Goal: Information Seeking & Learning: Learn about a topic

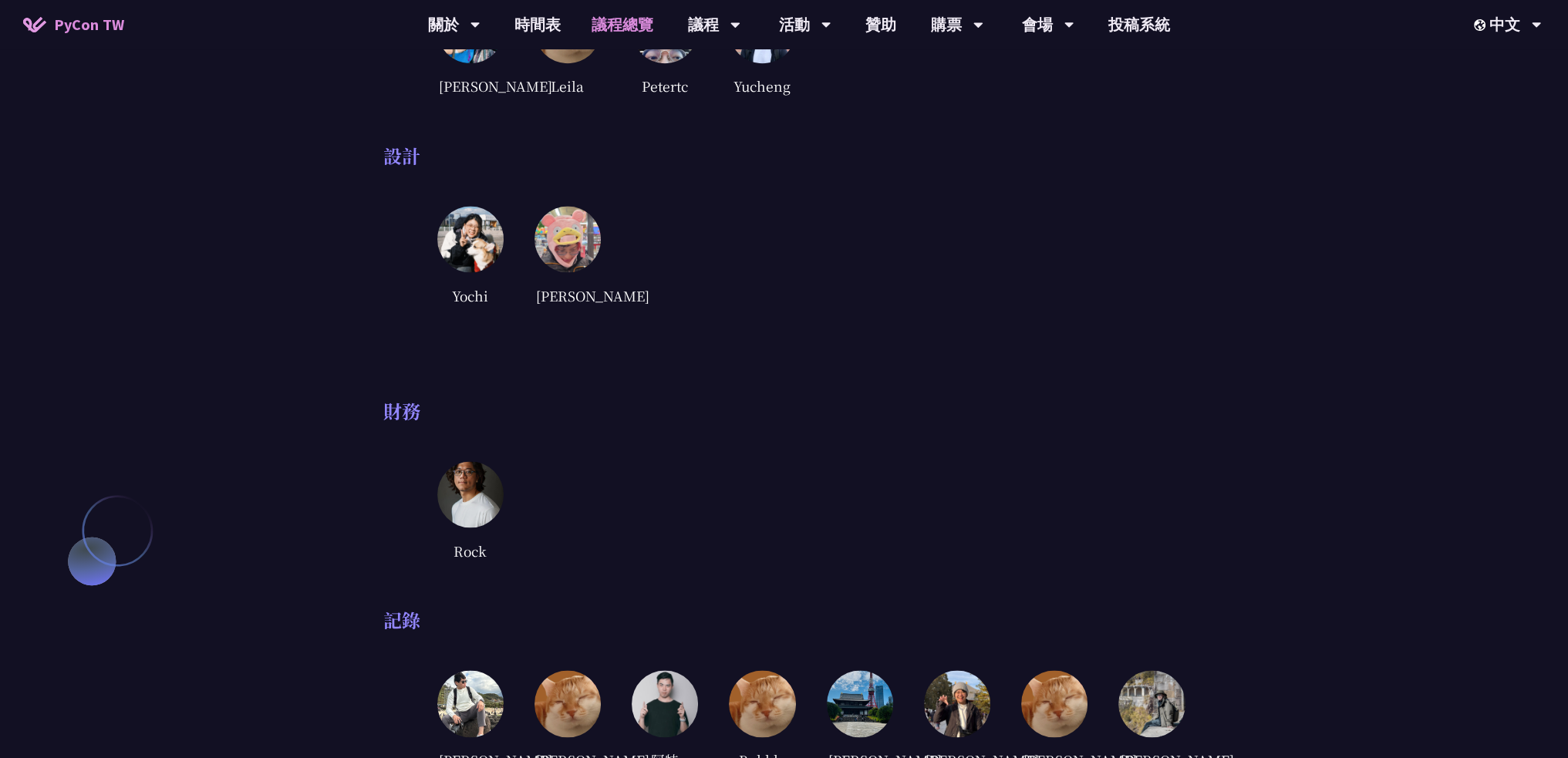
click at [624, 30] on link "議程總覽" at bounding box center [622, 25] width 93 height 50
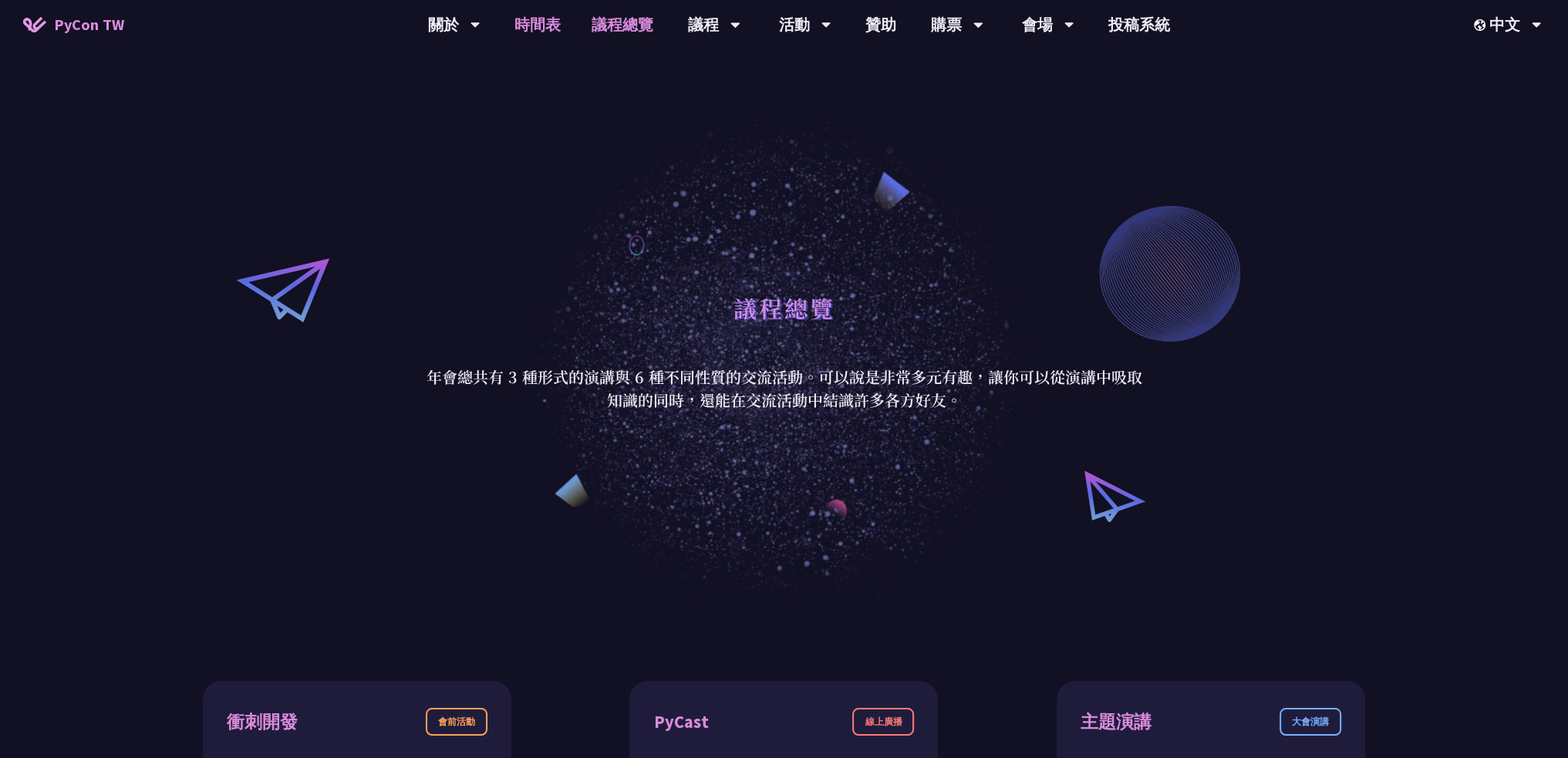
click at [531, 28] on link "時間表" at bounding box center [537, 25] width 77 height 50
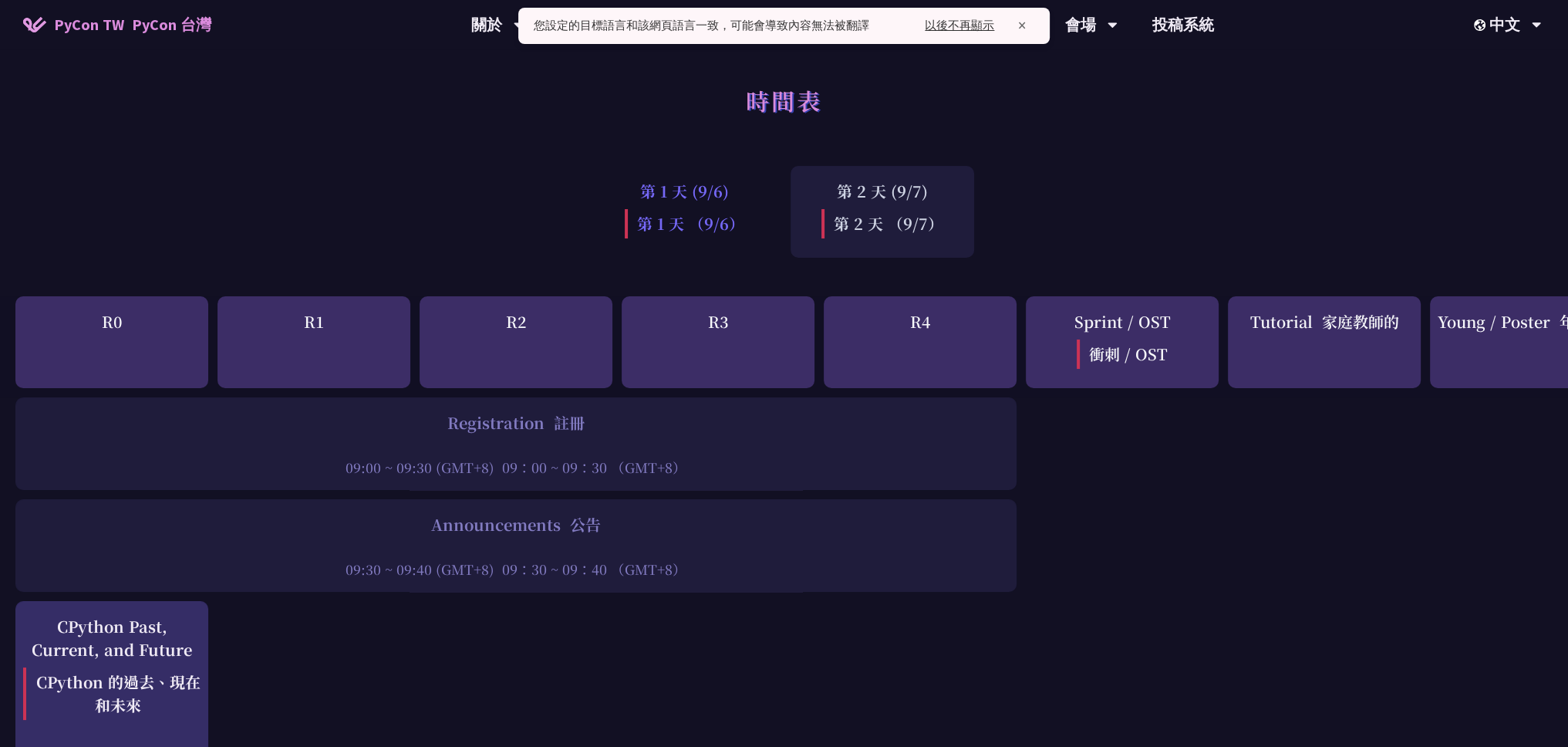
click at [688, 192] on div "第 1 天 (9/6) 第 1 天 （9/6）" at bounding box center [684, 212] width 181 height 92
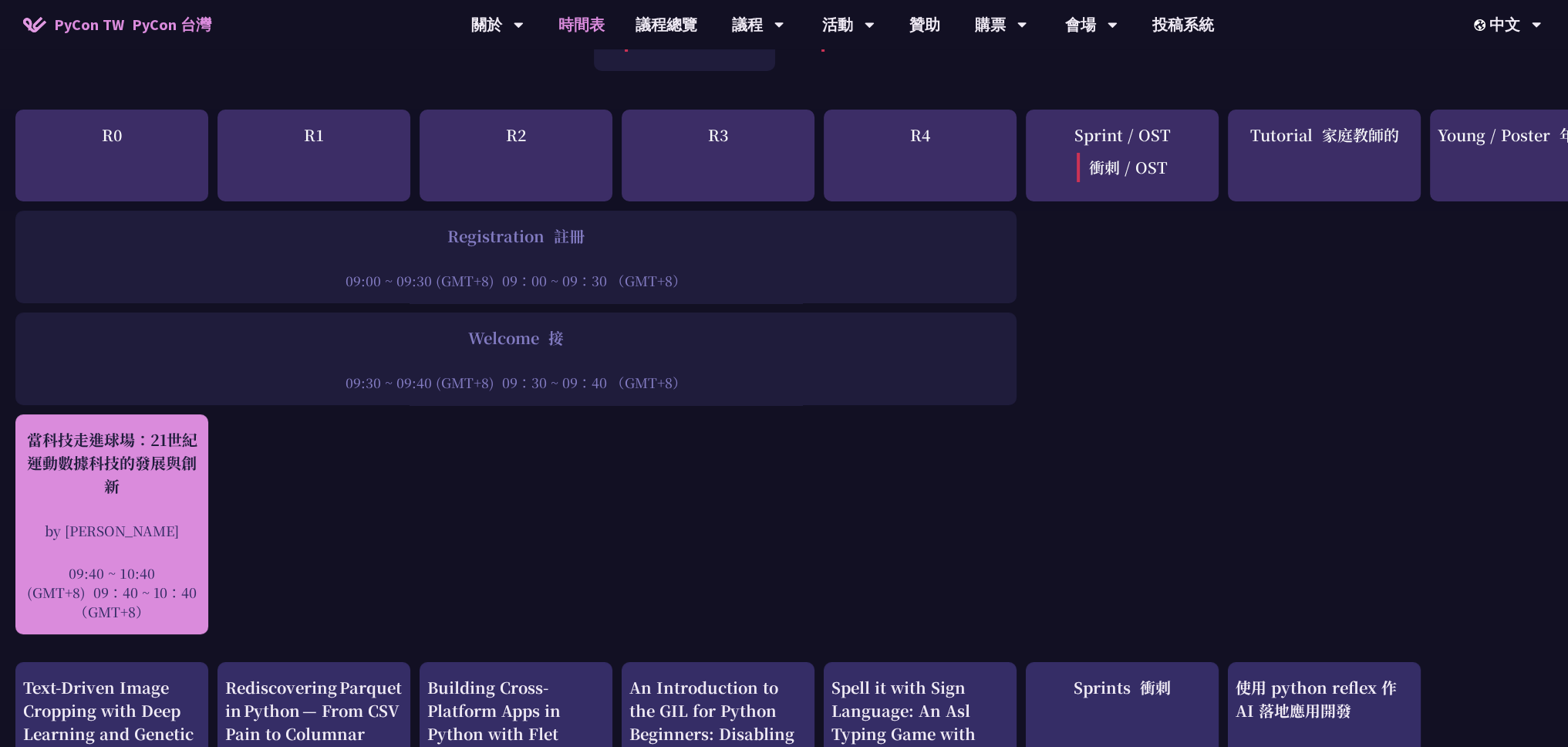
scroll to position [186, 0]
click at [176, 551] on div at bounding box center [111, 552] width 177 height 23
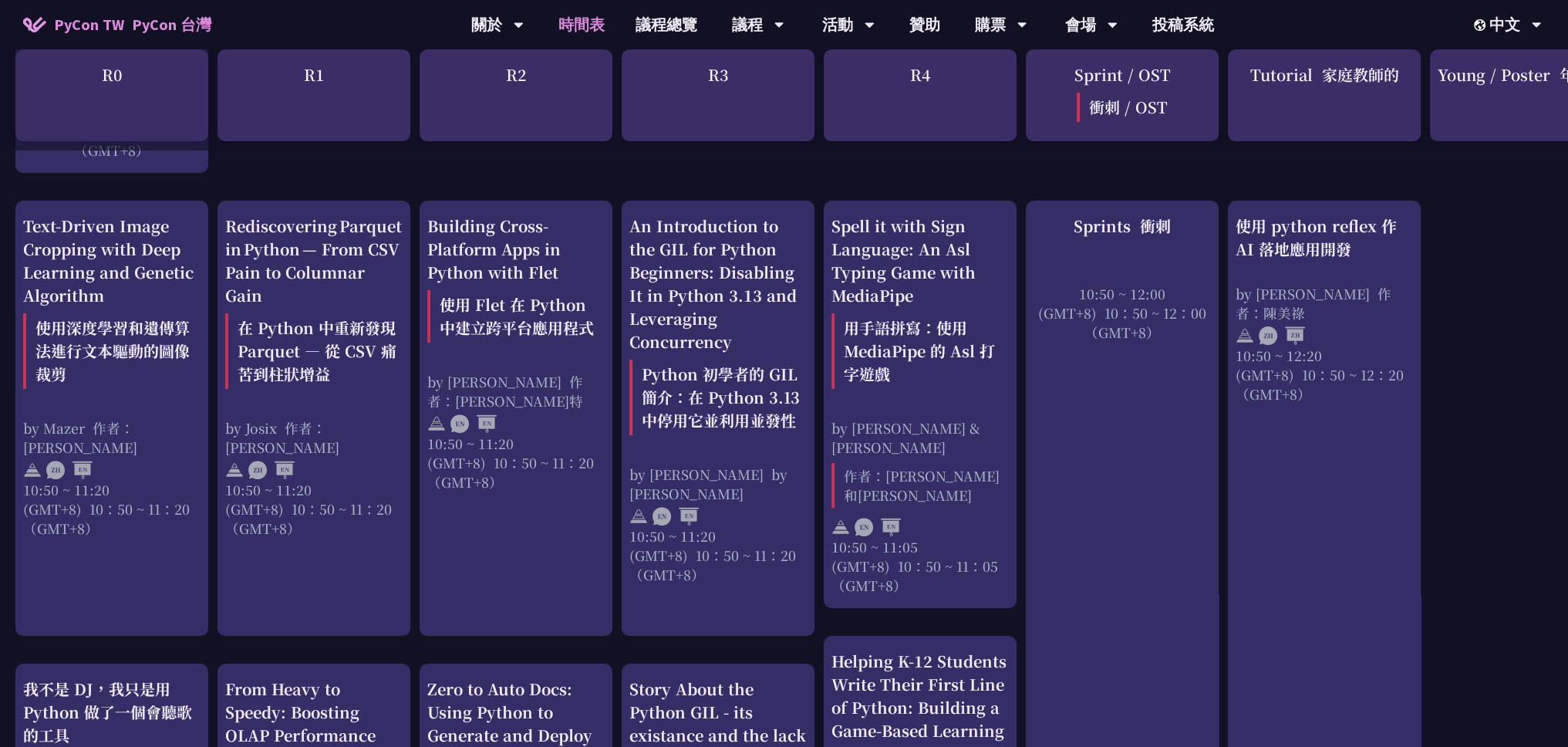
scroll to position [648, 0]
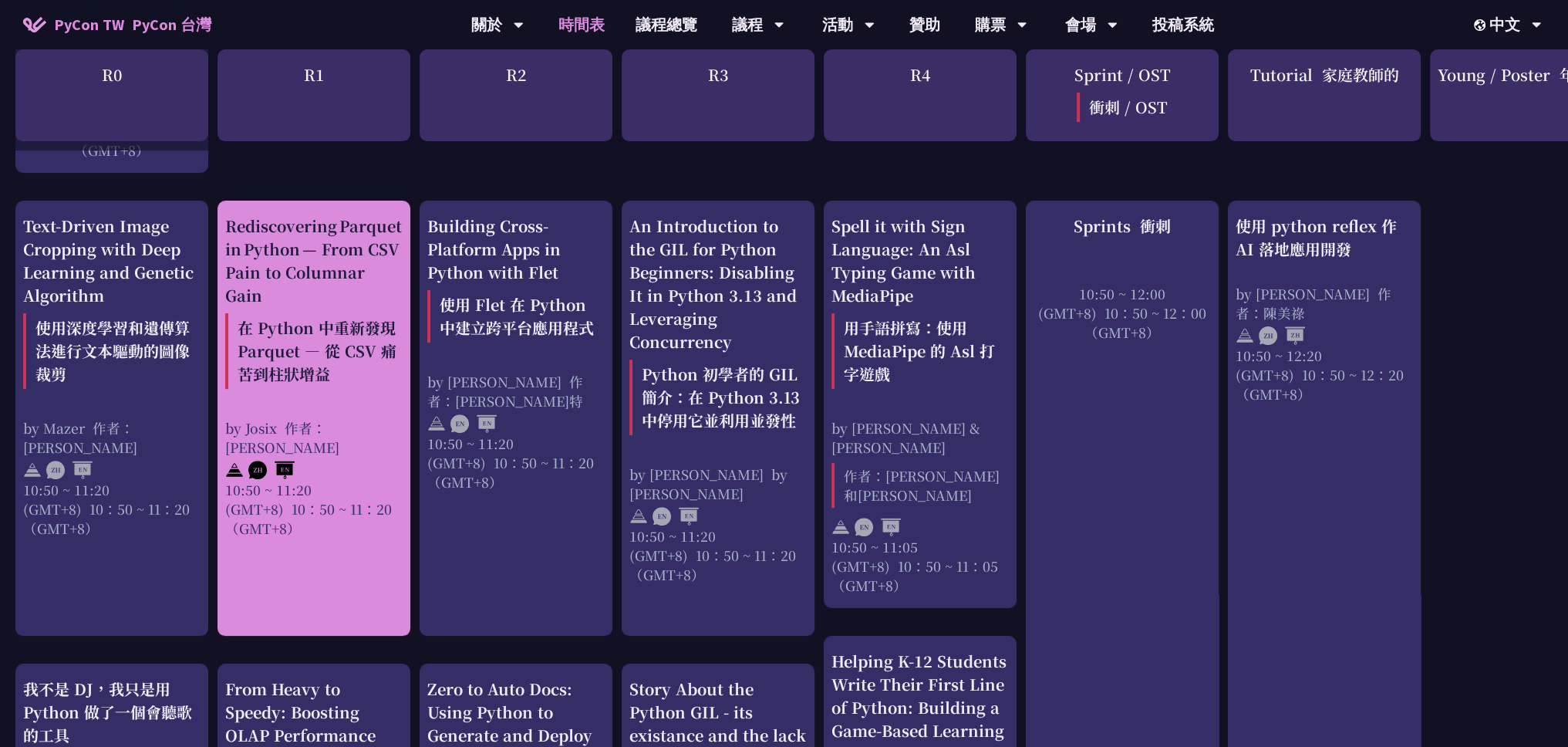
click at [324, 388] on div "Rediscovering Parquet in Python — From CSV Pain to Columnar Gain 在 Python 中重新發現…" at bounding box center [314, 304] width 177 height 181
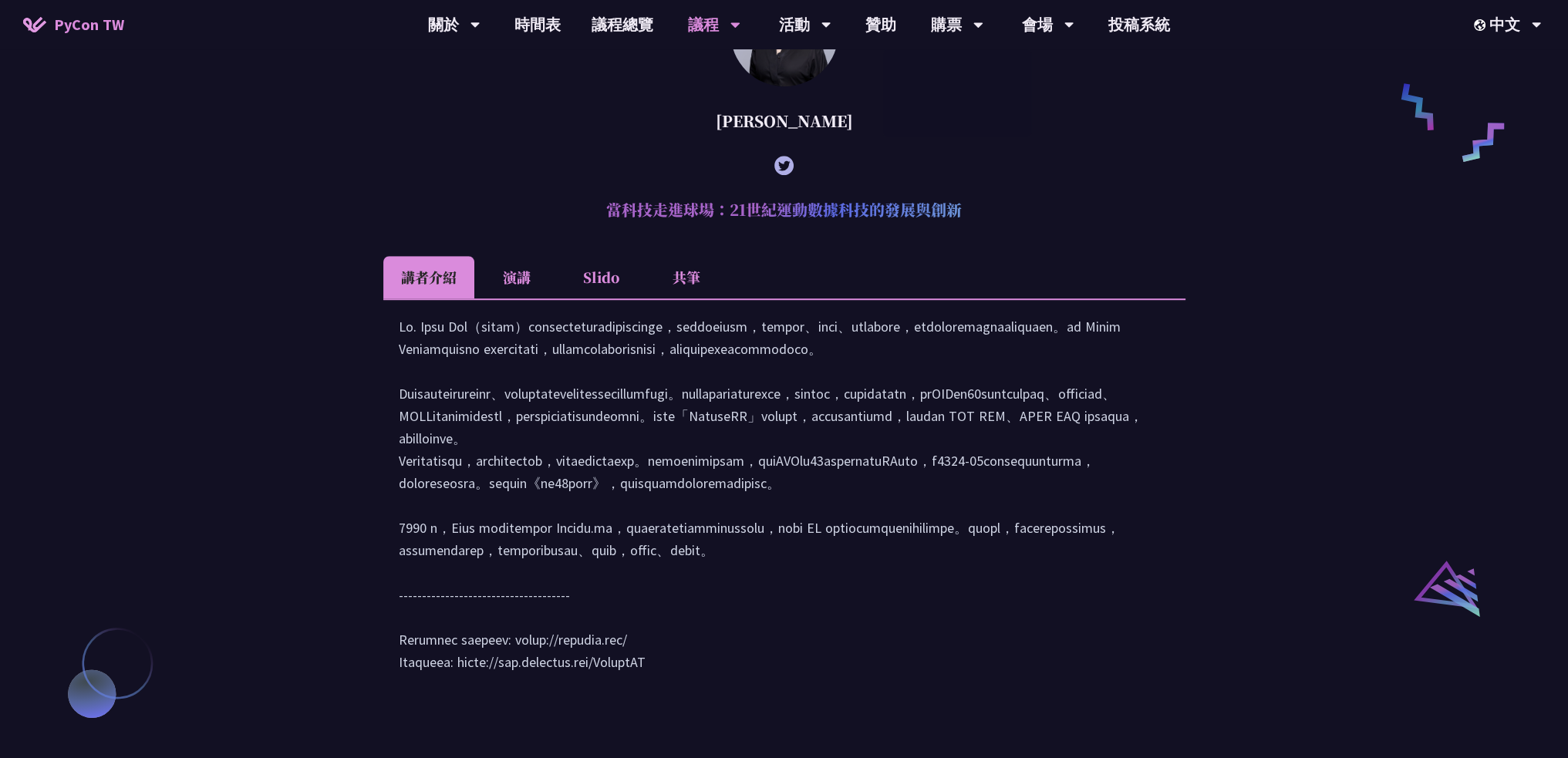
scroll to position [1298, 0]
click at [525, 298] on li "演講" at bounding box center [517, 277] width 85 height 42
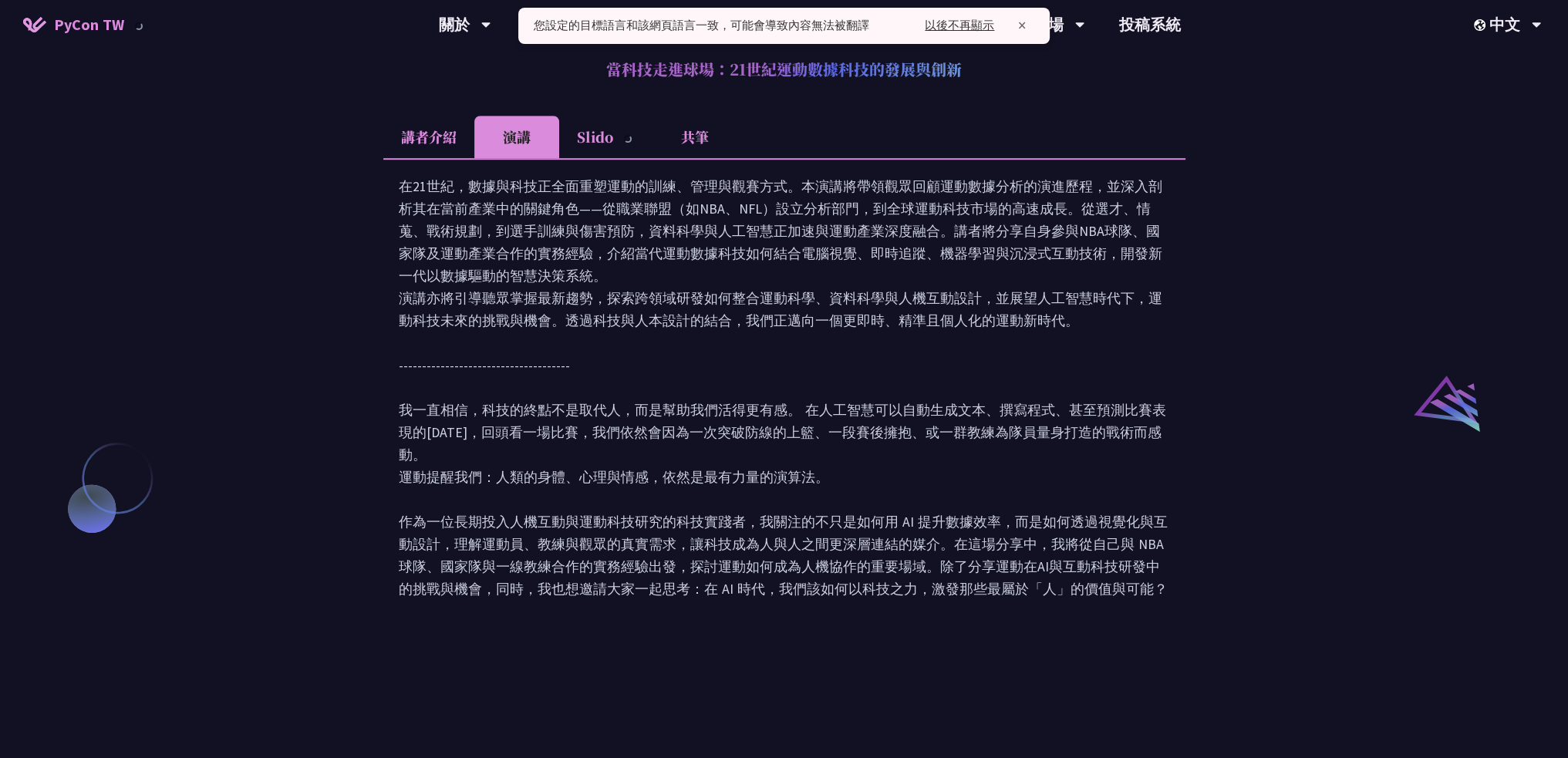
scroll to position [1474, 0]
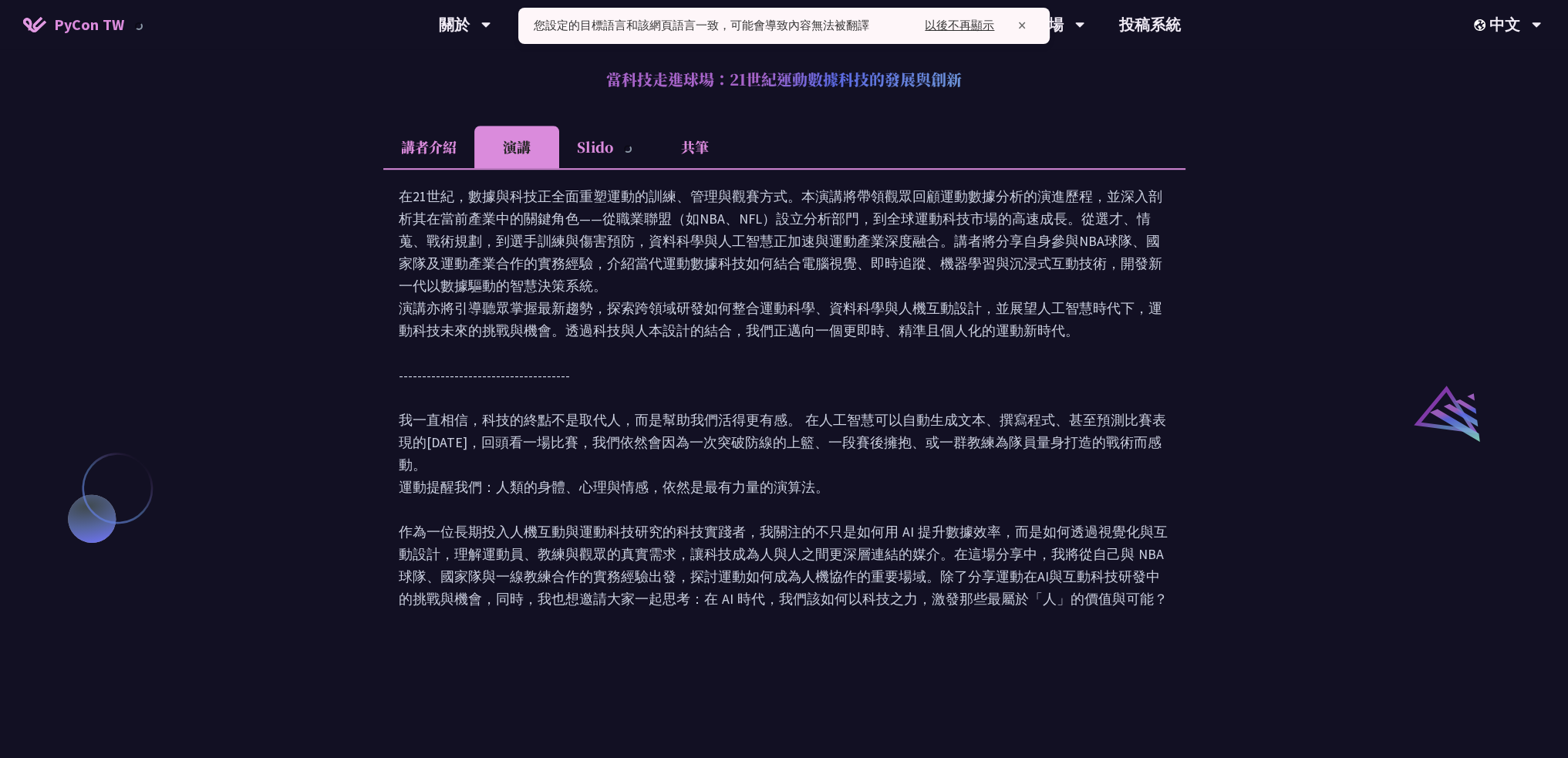
click at [609, 126] on li "Slido" at bounding box center [605, 147] width 93 height 42
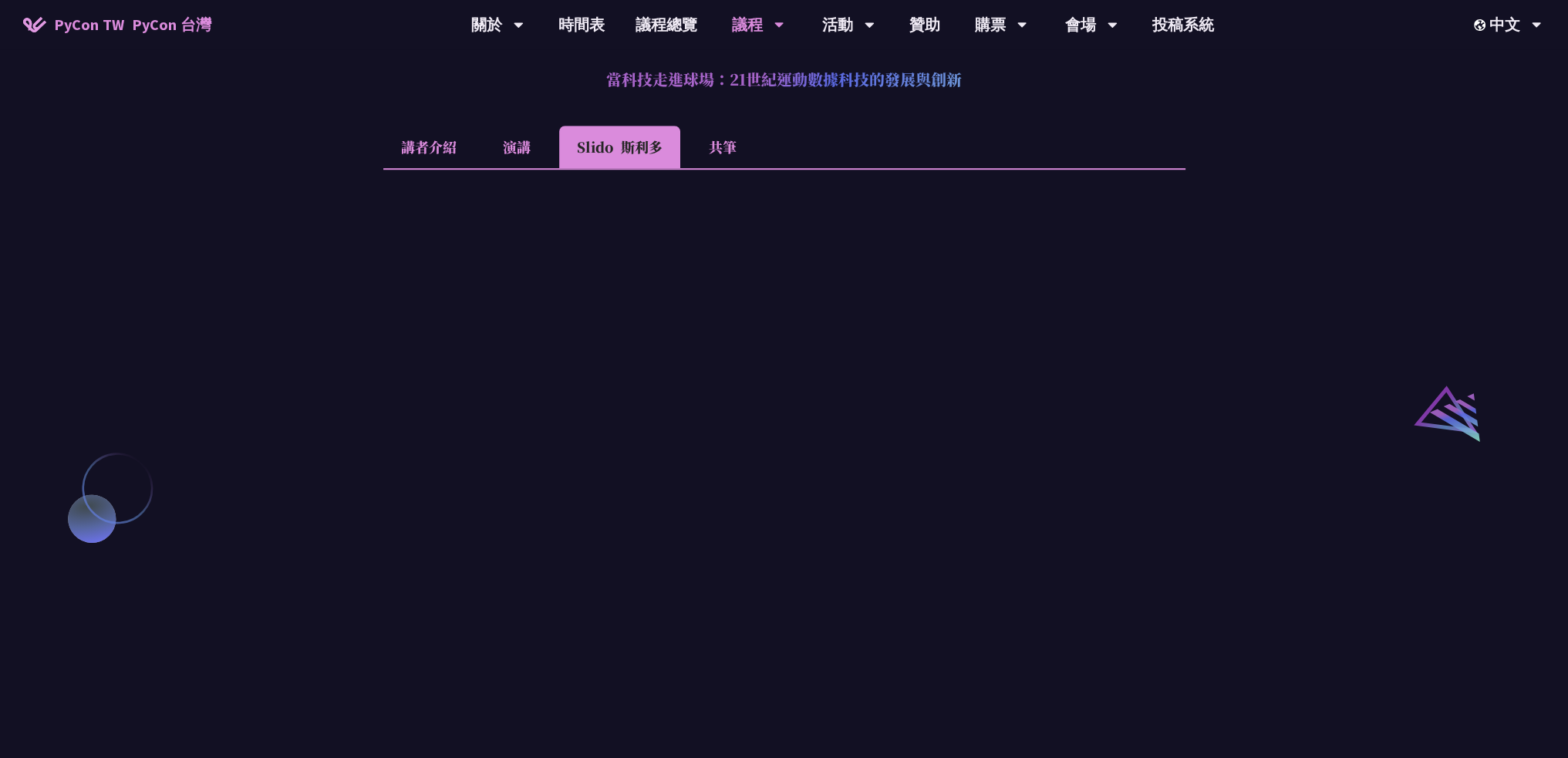
click at [711, 140] on li "共筆" at bounding box center [723, 147] width 85 height 42
click at [466, 135] on li "講者介紹" at bounding box center [428, 147] width 91 height 42
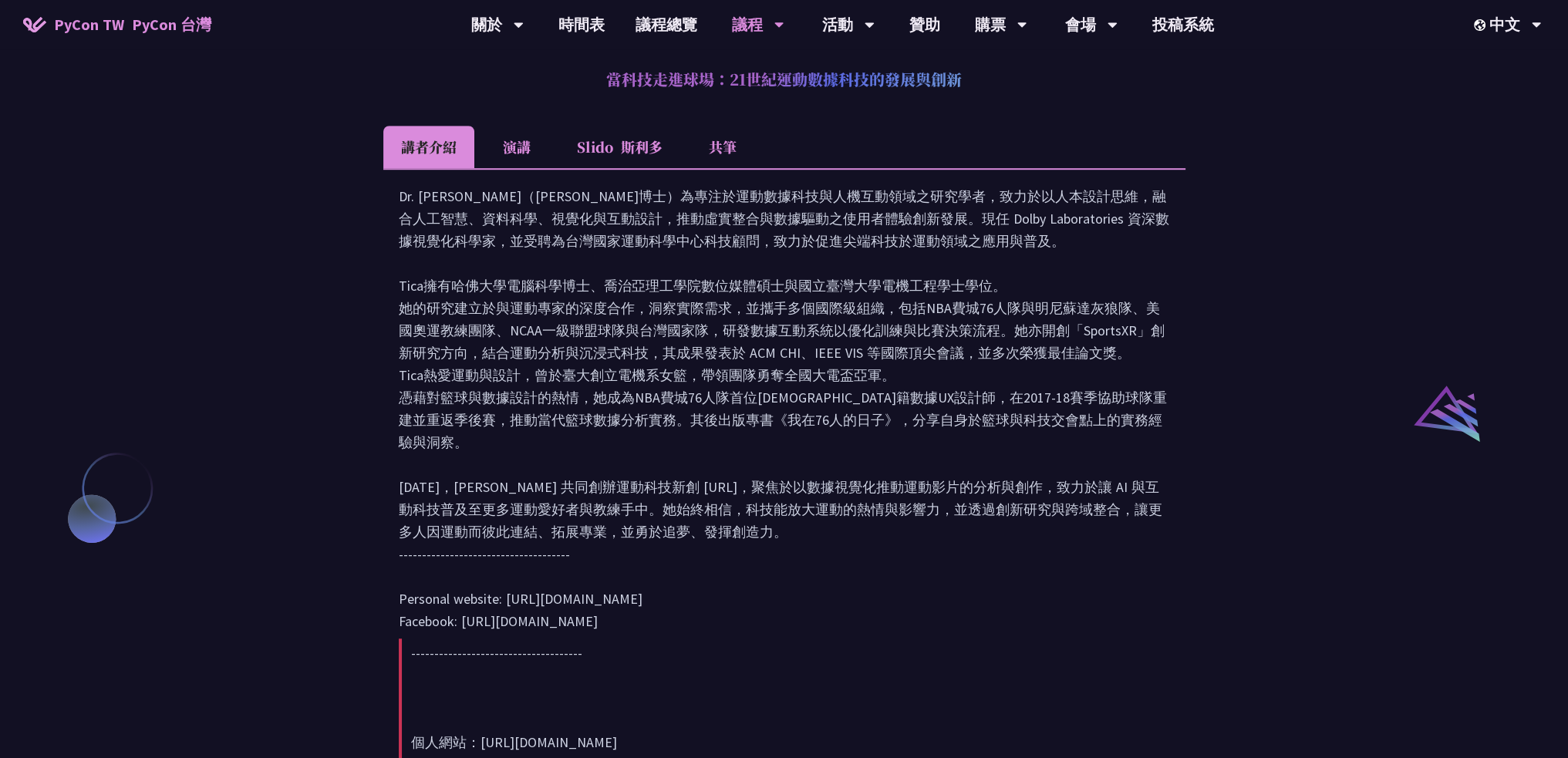
click at [491, 136] on li "演講" at bounding box center [517, 147] width 85 height 42
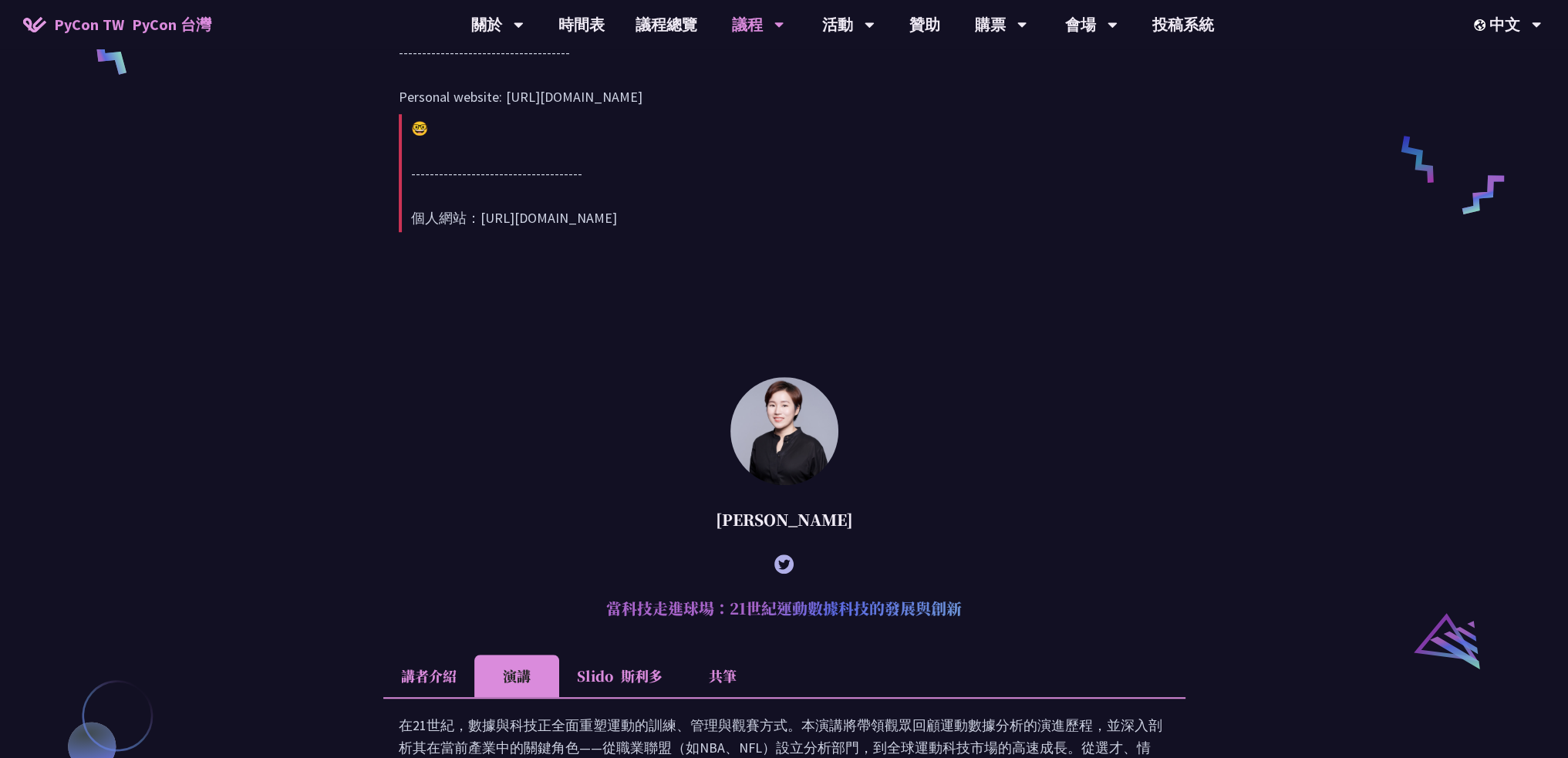
scroll to position [1309, 0]
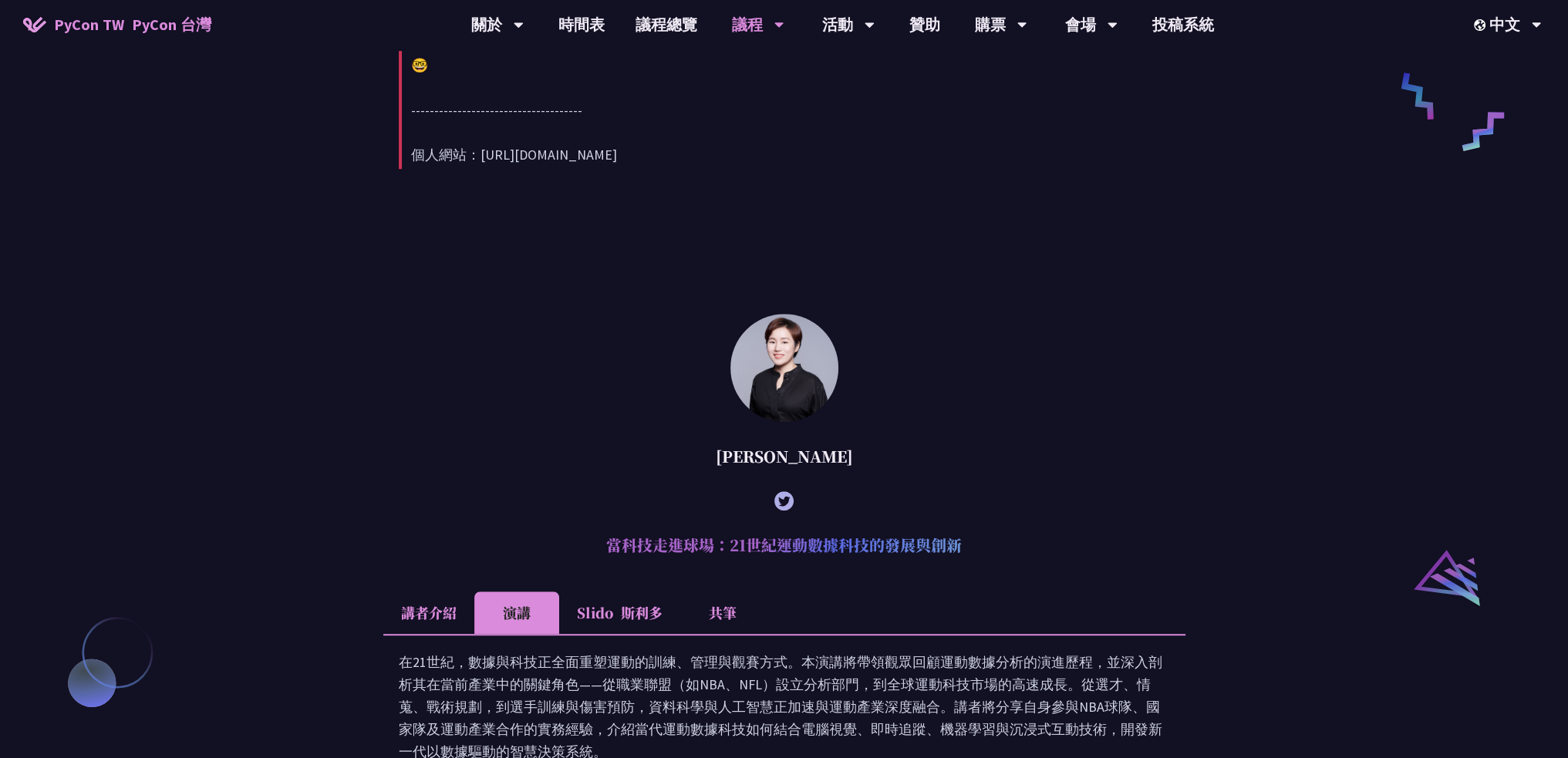
click at [782, 295] on div "Sebastián Ramírez (tiangolo) Behind the scenes of FastAPI and friends for devel…" at bounding box center [784, 647] width 803 height 2890
click at [782, 396] on img at bounding box center [784, 368] width 108 height 108
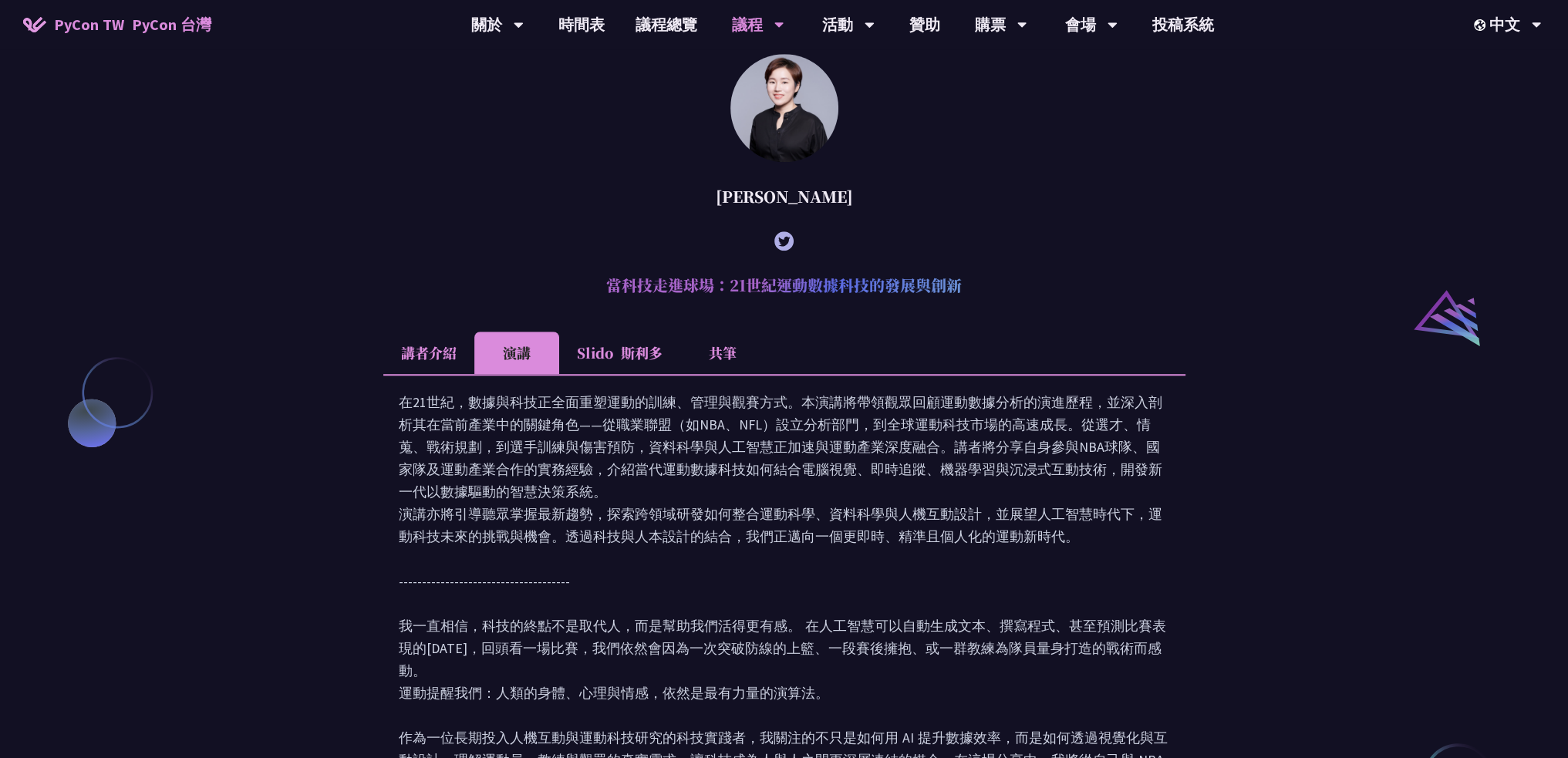
scroll to position [1680, 0]
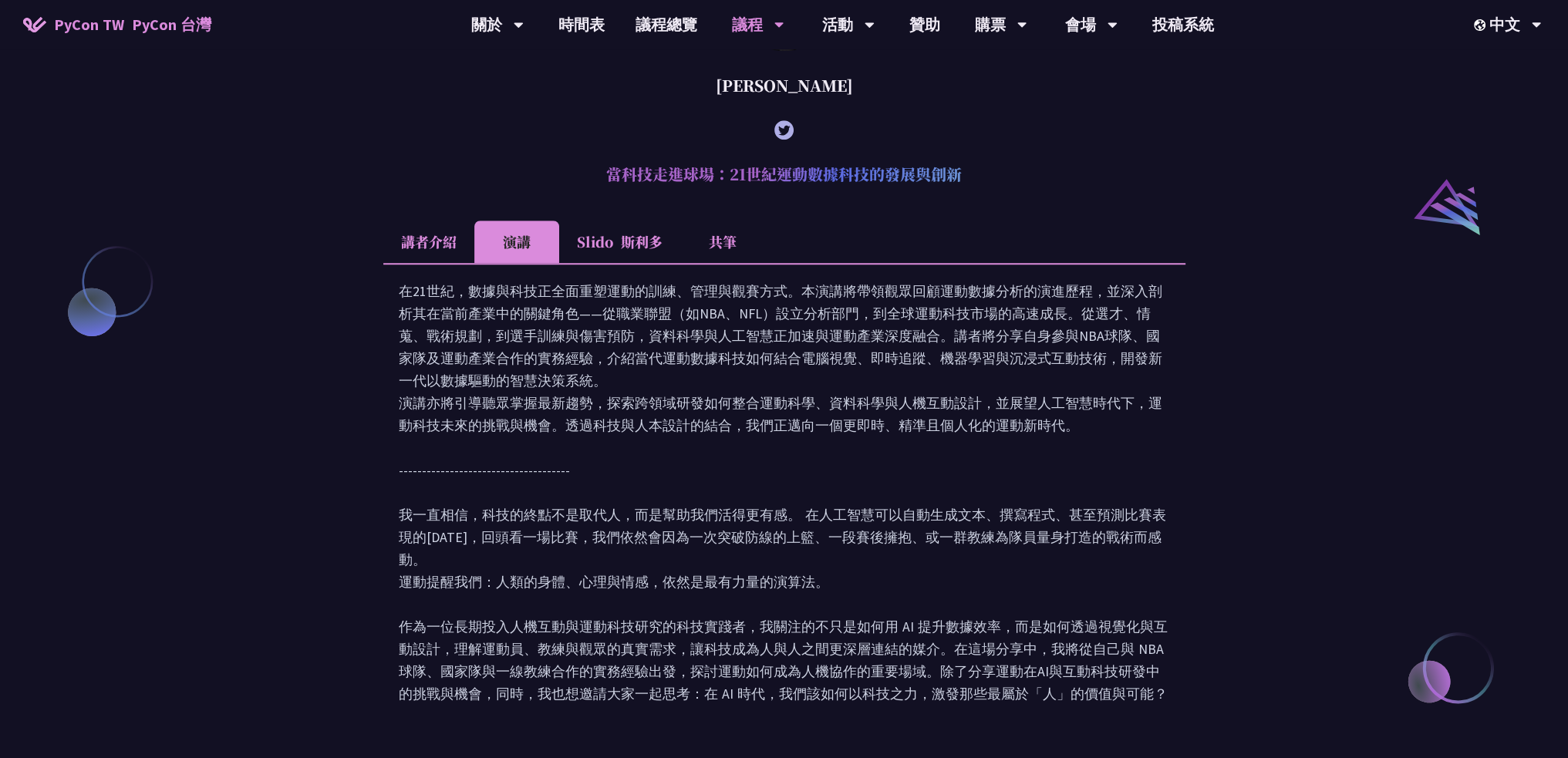
click at [627, 251] on font "斯利多" at bounding box center [642, 241] width 42 height 20
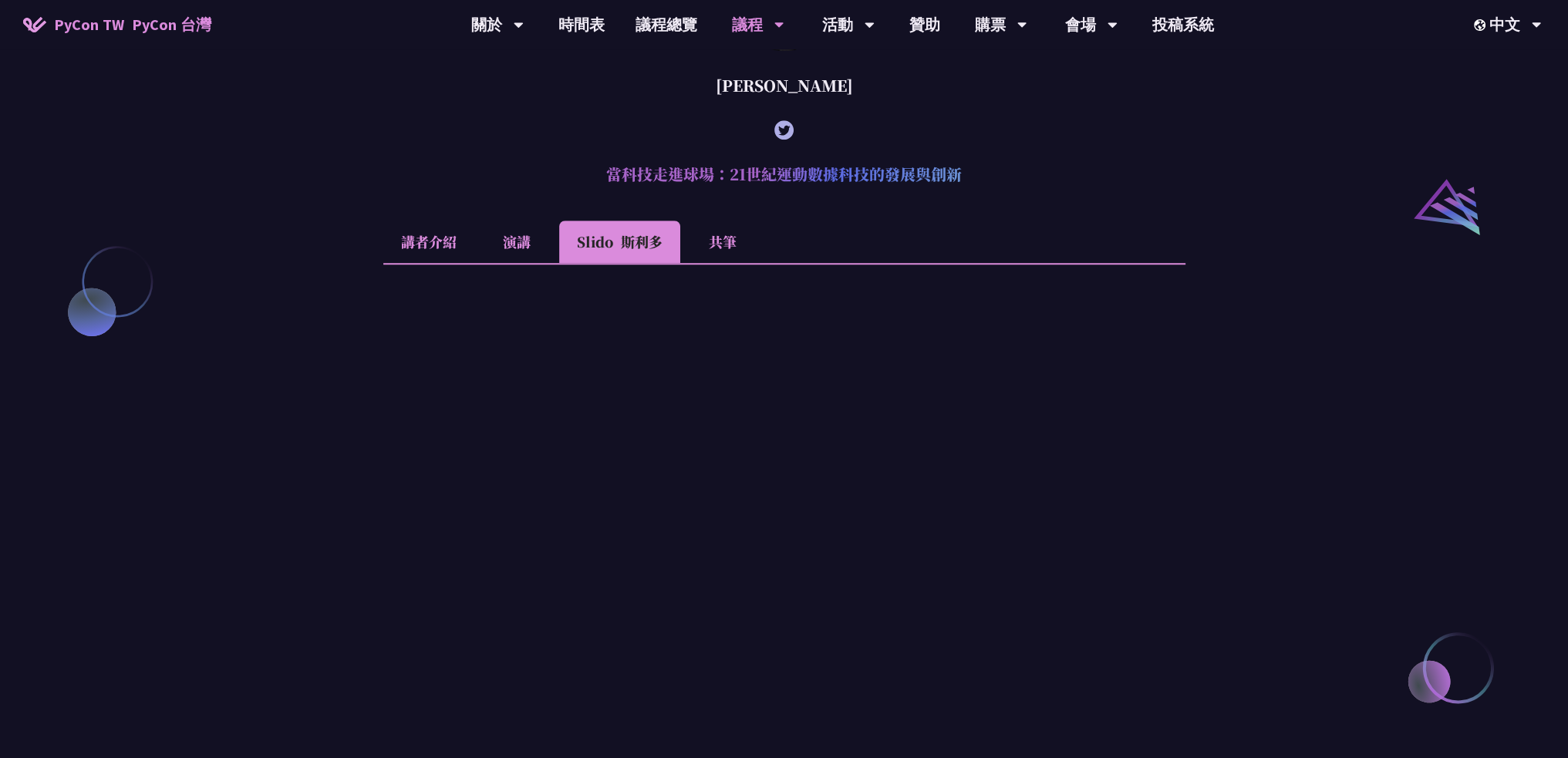
click at [760, 263] on li "共筆" at bounding box center [723, 241] width 85 height 42
click at [568, 263] on li "Slido 斯利多" at bounding box center [619, 241] width 121 height 42
click at [529, 263] on li "演講" at bounding box center [517, 241] width 85 height 42
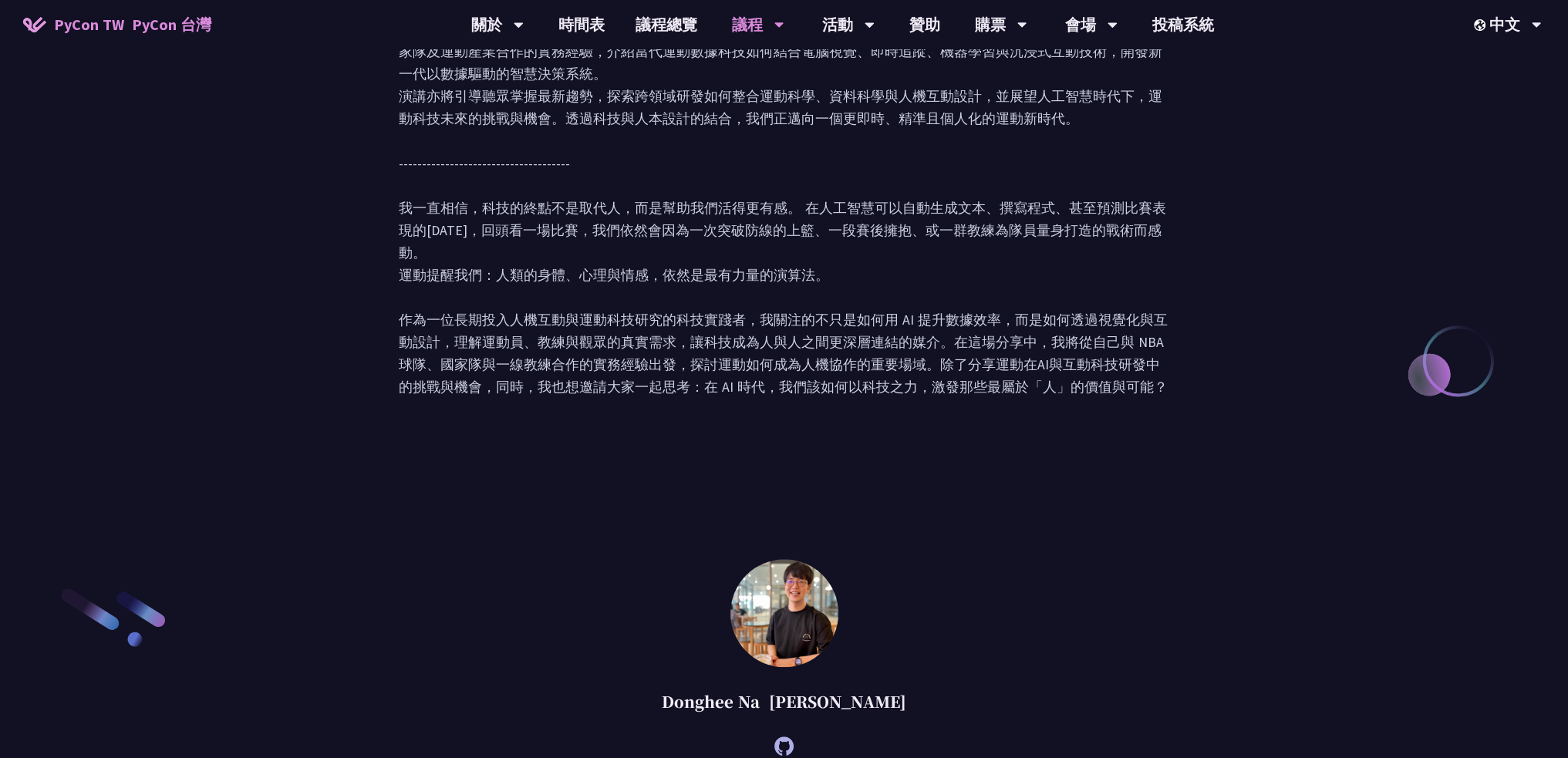
scroll to position [1988, 0]
